Goal: Task Accomplishment & Management: Use online tool/utility

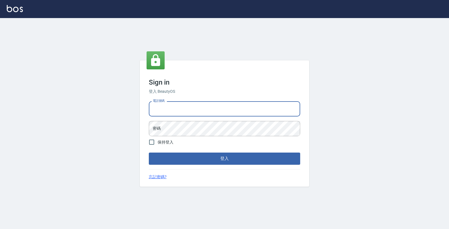
click at [180, 104] on input "電話號碼" at bounding box center [224, 108] width 151 height 15
type input "4265909"
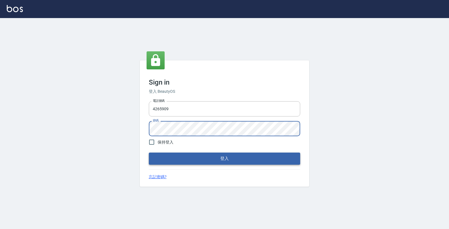
click at [230, 157] on button "登入" at bounding box center [224, 159] width 151 height 12
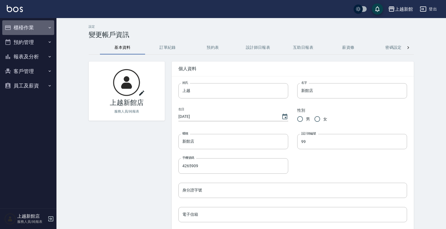
click at [25, 26] on button "櫃檯作業" at bounding box center [28, 27] width 52 height 15
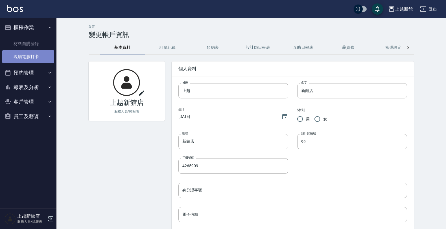
click at [37, 54] on link "現場電腦打卡" at bounding box center [28, 56] width 52 height 13
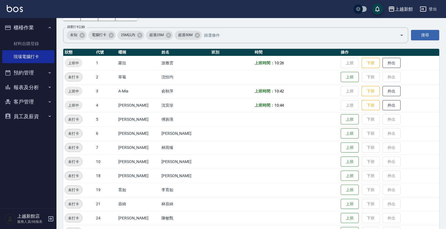
scroll to position [71, 0]
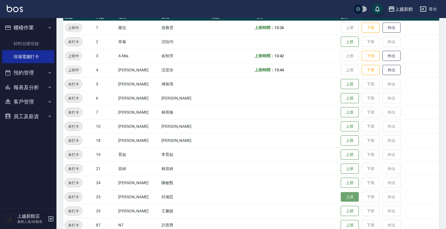
click at [341, 194] on button "上班" at bounding box center [350, 197] width 18 height 10
drag, startPoint x: 214, startPoint y: 134, endPoint x: 166, endPoint y: 189, distance: 72.6
click at [27, 189] on nav "櫃檯作業 材料自購登錄 現場電腦打卡 預約管理 預約管理 單日預約紀錄 單週預約紀錄 報表及分析 報表目錄 店家日報表 互助日報表 互助業績報表 設計師日報表…" at bounding box center [28, 113] width 56 height 191
click at [341, 42] on button "上班" at bounding box center [350, 42] width 18 height 10
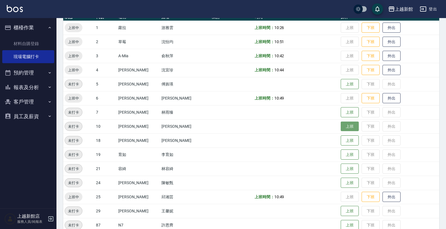
click at [341, 123] on button "上班" at bounding box center [350, 127] width 18 height 10
click at [383, 69] on button "外出" at bounding box center [392, 70] width 18 height 10
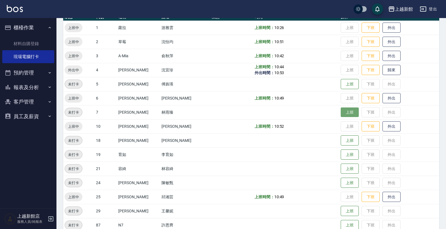
click at [342, 112] on button "上班" at bounding box center [350, 113] width 18 height 10
click at [341, 169] on button "上班" at bounding box center [350, 169] width 18 height 10
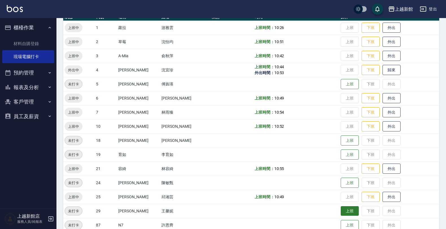
click at [341, 210] on button "上班" at bounding box center [350, 211] width 18 height 10
click at [293, 229] on html "上越新館 登出 櫃檯作業 材料自購登錄 現場電腦打卡 預約管理 預約管理 單日預約紀錄 單週預約紀錄 報表及分析 報表目錄 店家日報表 互助日報表 互助業績報…" at bounding box center [223, 105] width 446 height 352
click at [387, 65] on button "歸來" at bounding box center [392, 70] width 18 height 10
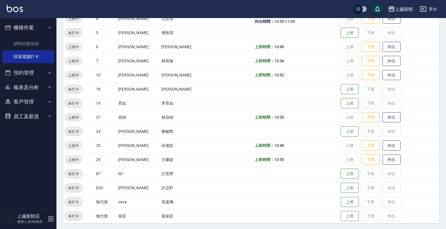
scroll to position [123, 0]
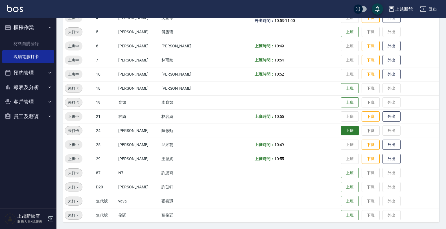
click at [341, 130] on button "上班" at bounding box center [350, 131] width 18 height 10
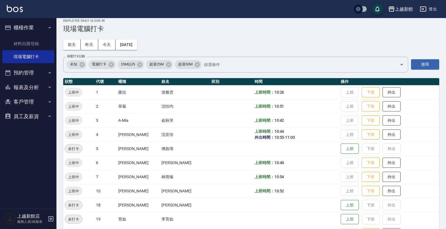
scroll to position [0, 0]
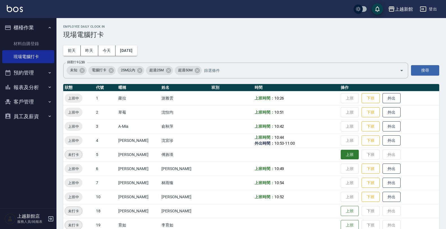
click at [341, 154] on button "上班" at bounding box center [350, 155] width 18 height 10
